Goal: Task Accomplishment & Management: Use online tool/utility

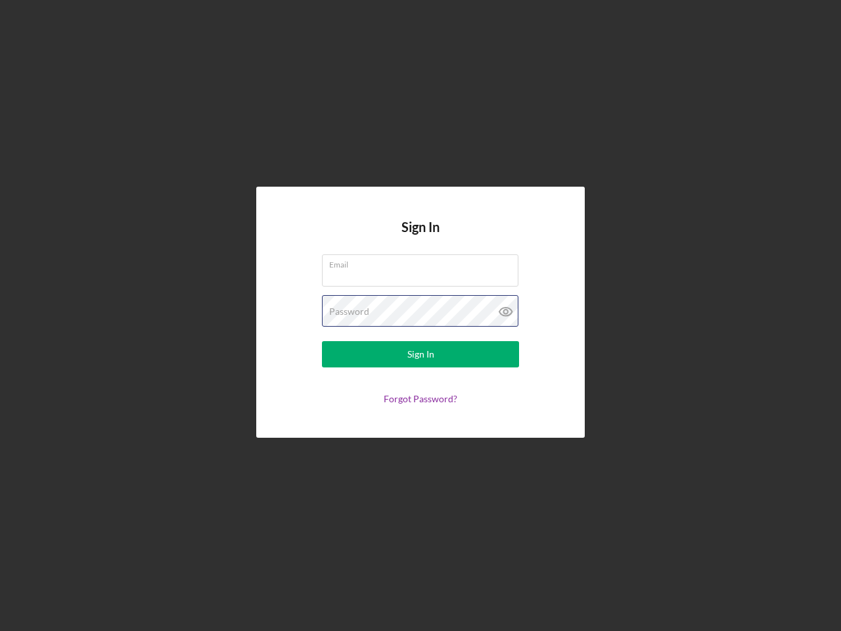
click at [421, 315] on div "Password" at bounding box center [420, 311] width 197 height 33
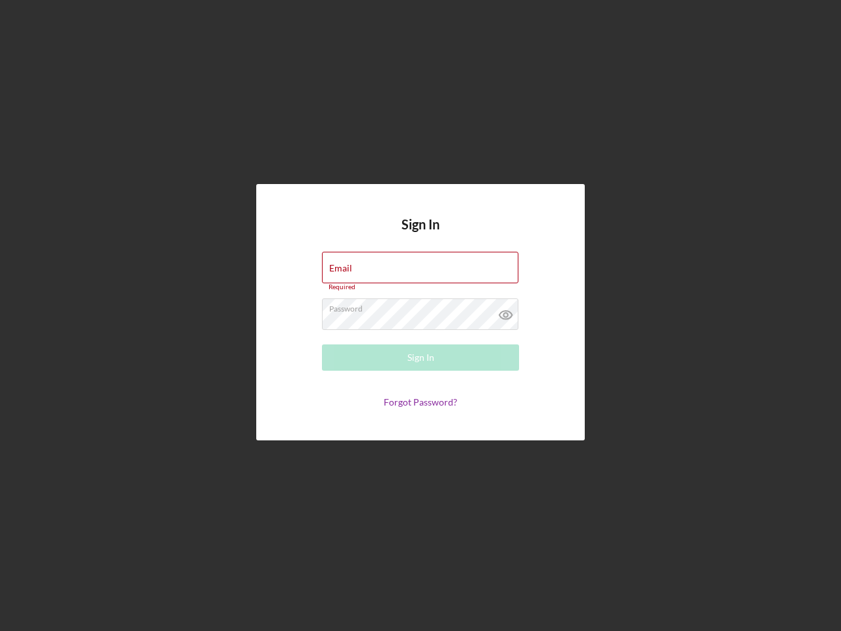
click at [506, 312] on icon at bounding box center [506, 314] width 33 height 33
